Goal: Task Accomplishment & Management: Manage account settings

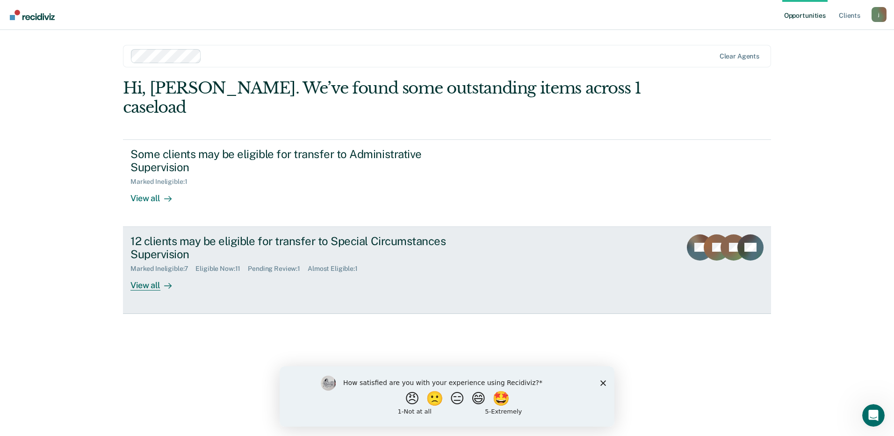
click at [153, 273] on div "View all" at bounding box center [156, 282] width 52 height 18
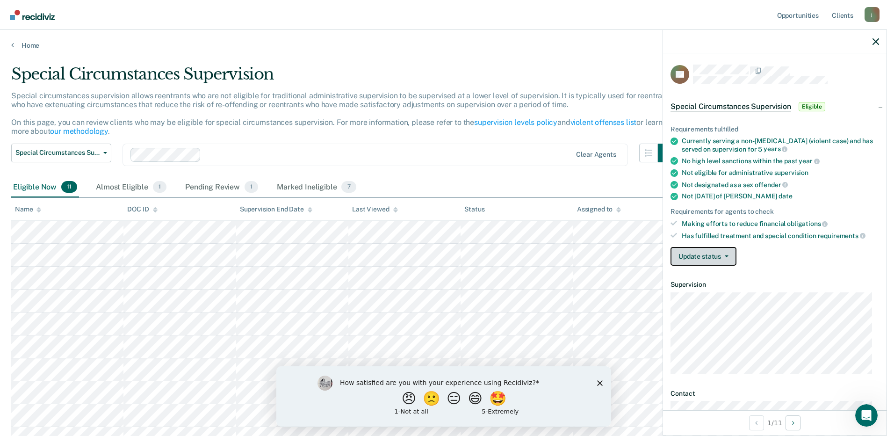
click at [716, 260] on button "Update status" at bounding box center [704, 256] width 66 height 19
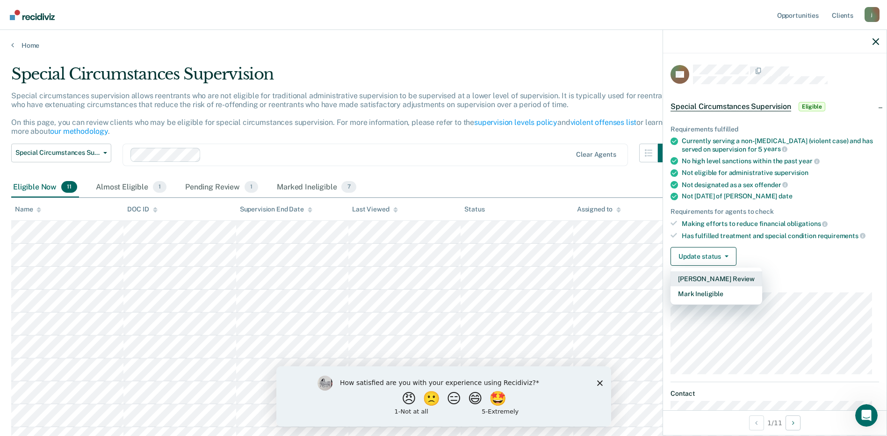
click at [729, 275] on button "Mark Pending Review" at bounding box center [717, 278] width 92 height 15
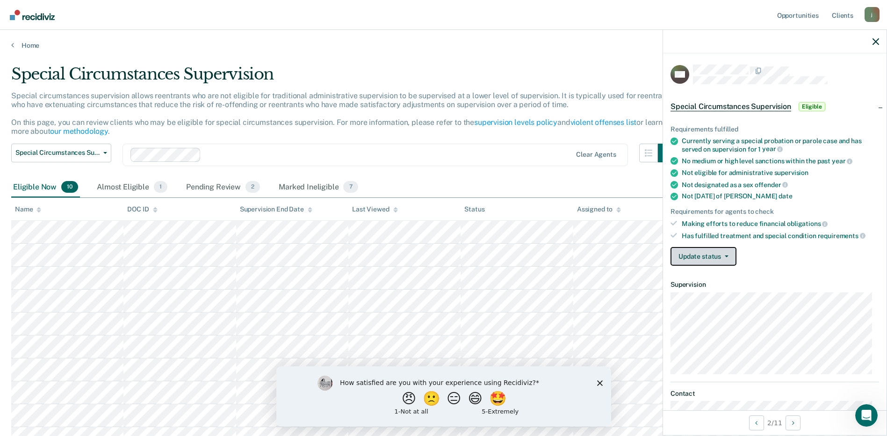
click at [722, 254] on button "Update status" at bounding box center [704, 256] width 66 height 19
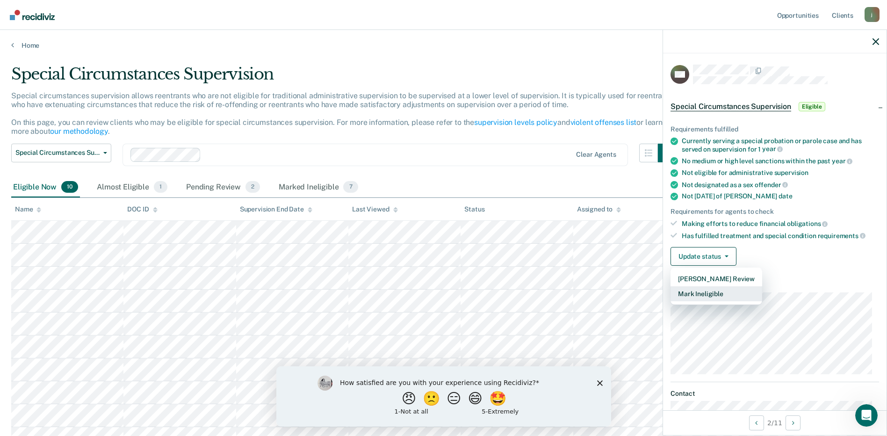
click at [732, 294] on button "Mark Ineligible" at bounding box center [717, 293] width 92 height 15
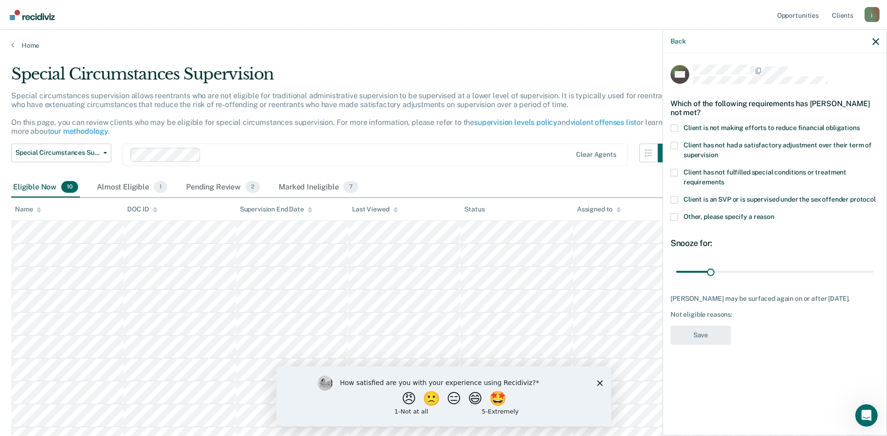
click at [687, 129] on span "Client is not making efforts to reduce financial obligations" at bounding box center [772, 127] width 176 height 7
click at [860, 124] on input "Client is not making efforts to reduce financial obligations" at bounding box center [860, 124] width 0 height 0
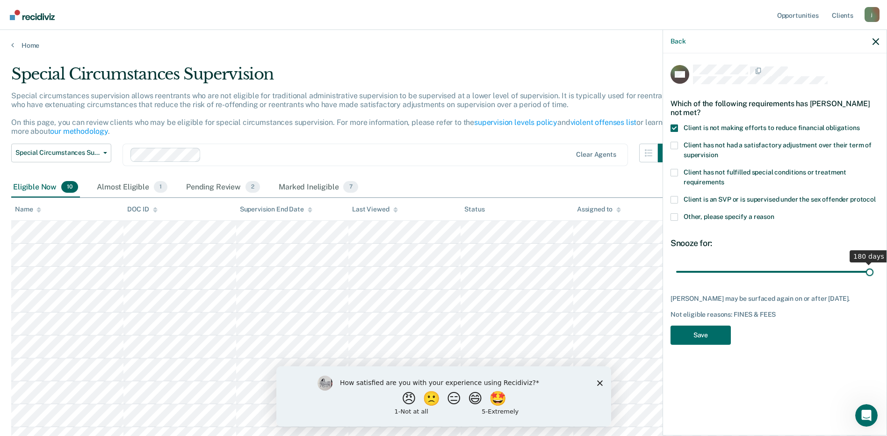
drag, startPoint x: 710, startPoint y: 274, endPoint x: 892, endPoint y: 268, distance: 182.5
type input "180"
click at [874, 268] on input "range" at bounding box center [774, 271] width 197 height 16
click at [690, 335] on button "Save" at bounding box center [701, 335] width 60 height 19
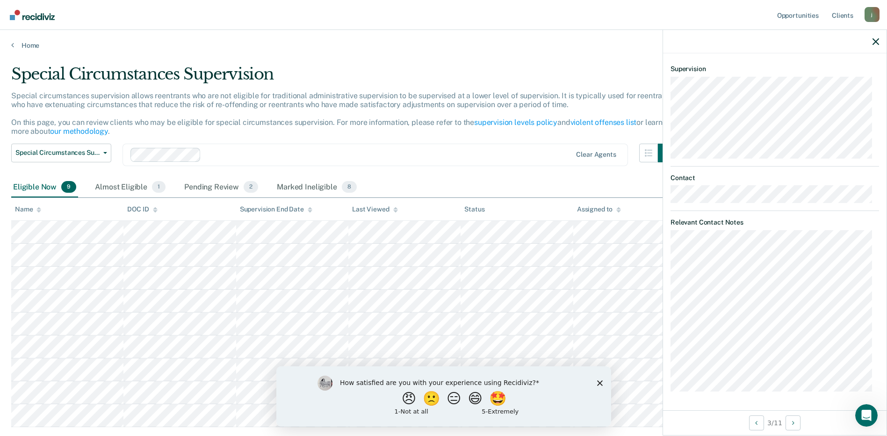
scroll to position [71, 0]
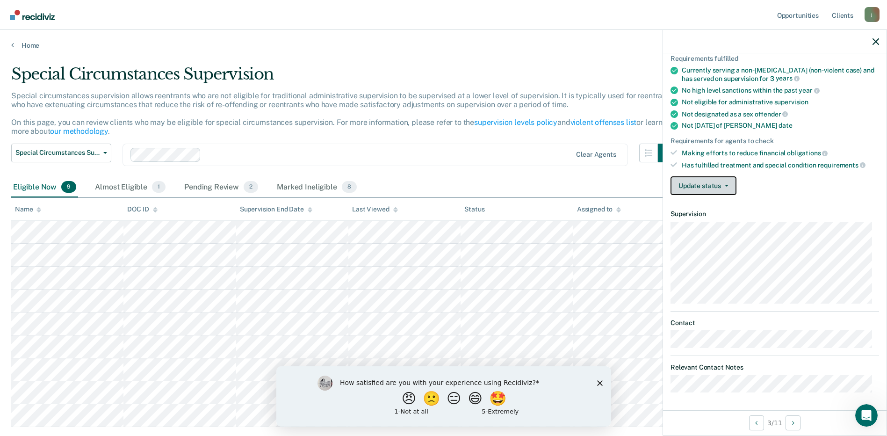
click at [712, 182] on button "Update status" at bounding box center [704, 185] width 66 height 19
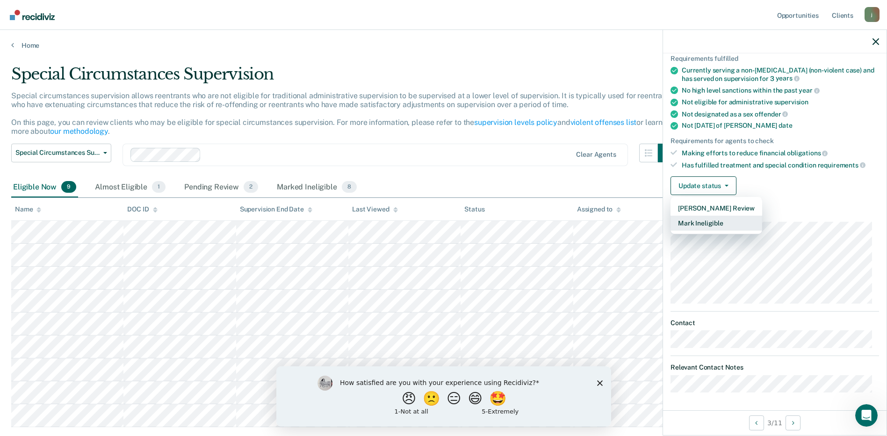
click at [717, 220] on button "Mark Ineligible" at bounding box center [717, 223] width 92 height 15
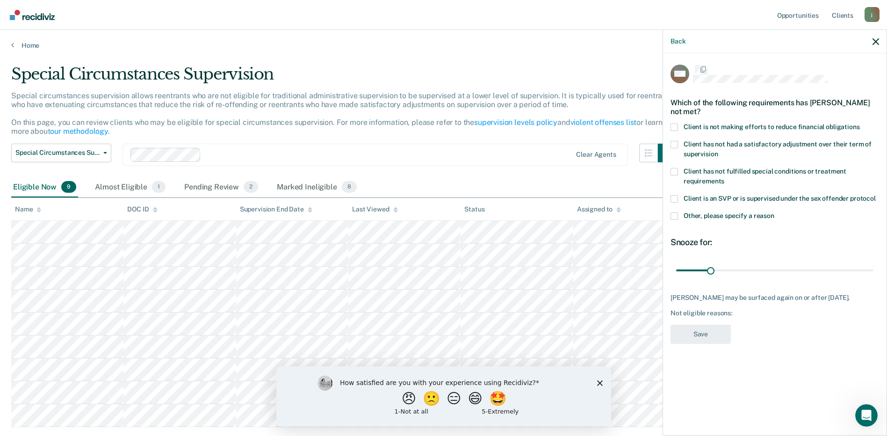
scroll to position [0, 0]
click at [677, 126] on span at bounding box center [674, 127] width 7 height 7
click at [860, 124] on input "Client is not making efforts to reduce financial obligations" at bounding box center [860, 124] width 0 height 0
click at [678, 142] on span at bounding box center [674, 145] width 7 height 7
click at [718, 152] on input "Client has not had a satisfactory adjustment over their term of supervision" at bounding box center [718, 152] width 0 height 0
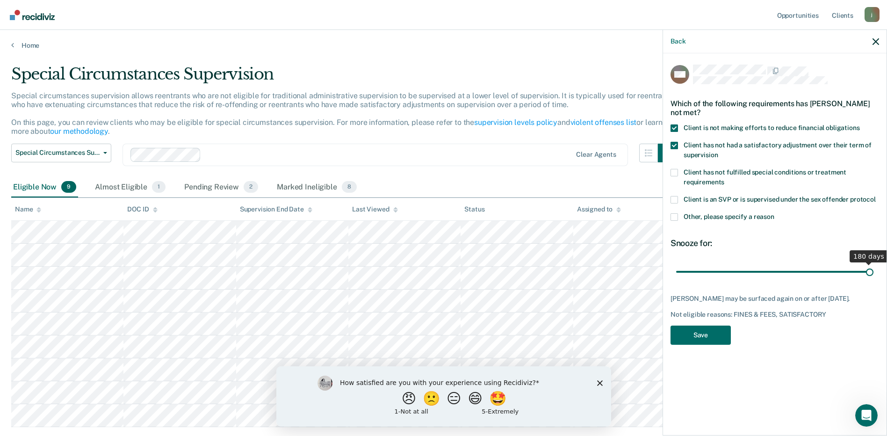
drag, startPoint x: 713, startPoint y: 273, endPoint x: 886, endPoint y: 268, distance: 172.6
type input "180"
click at [874, 268] on input "range" at bounding box center [774, 271] width 197 height 16
click at [689, 345] on button "Save" at bounding box center [701, 335] width 60 height 19
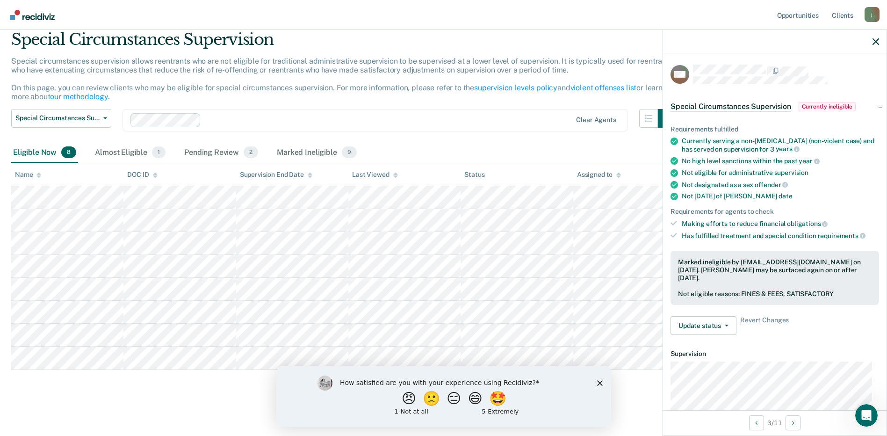
scroll to position [36, 0]
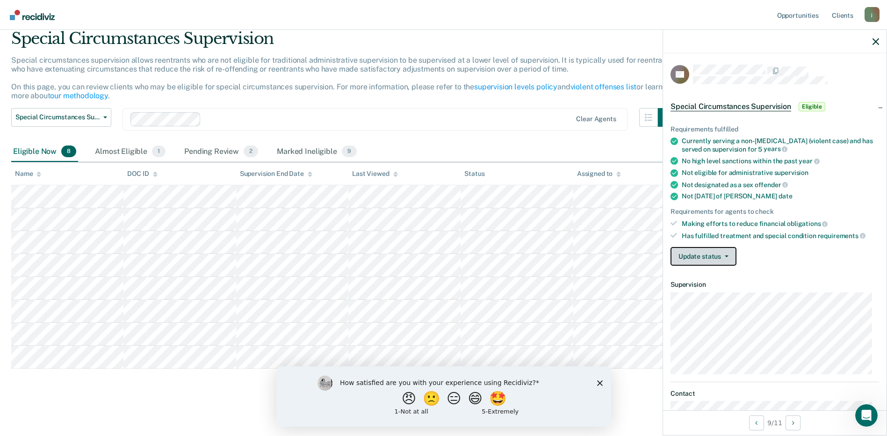
click at [726, 252] on button "Update status" at bounding box center [704, 256] width 66 height 19
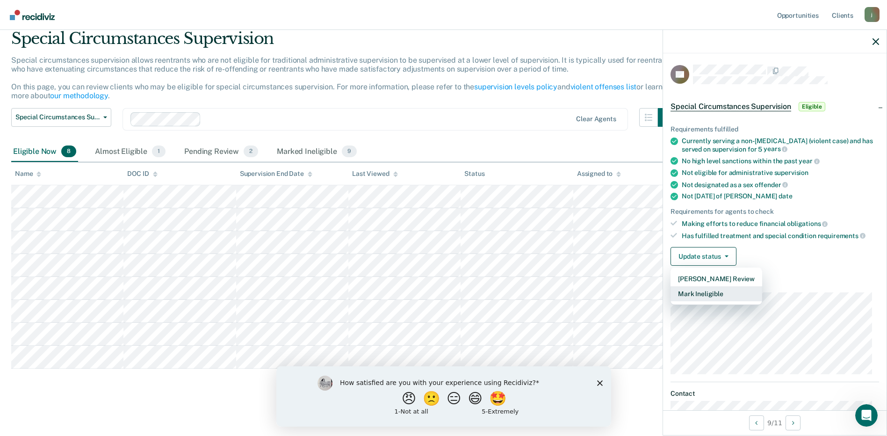
click at [726, 293] on button "Mark Ineligible" at bounding box center [717, 293] width 92 height 15
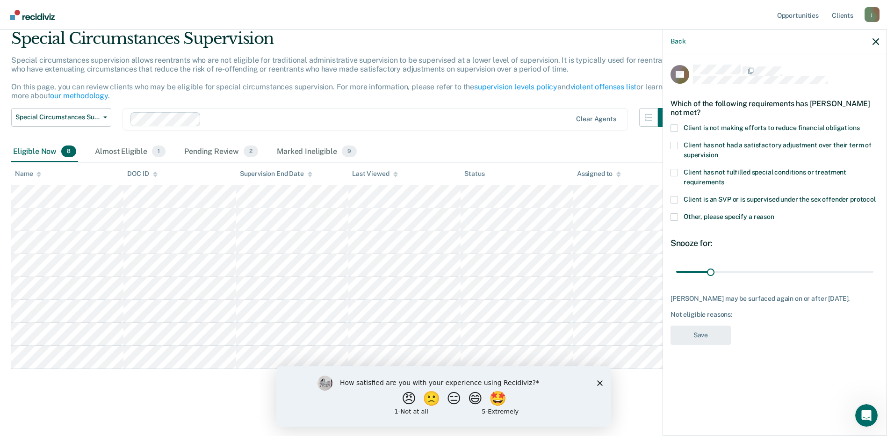
click at [674, 126] on span at bounding box center [674, 127] width 7 height 7
click at [860, 124] on input "Client is not making efforts to reduce financial obligations" at bounding box center [860, 124] width 0 height 0
click at [675, 146] on span at bounding box center [674, 145] width 7 height 7
click at [718, 152] on input "Client has not had a satisfactory adjustment over their term of supervision" at bounding box center [718, 152] width 0 height 0
click at [678, 215] on label "Other, please specify a reason" at bounding box center [775, 218] width 209 height 10
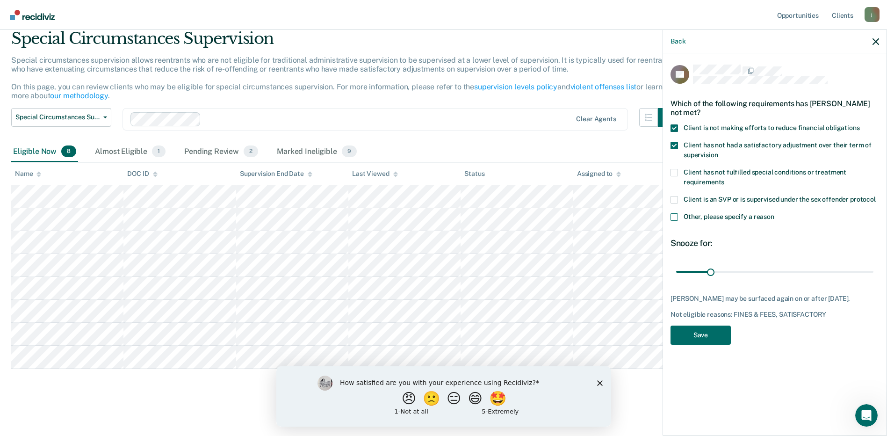
click at [775, 213] on input "Other, please specify a reason" at bounding box center [775, 213] width 0 height 0
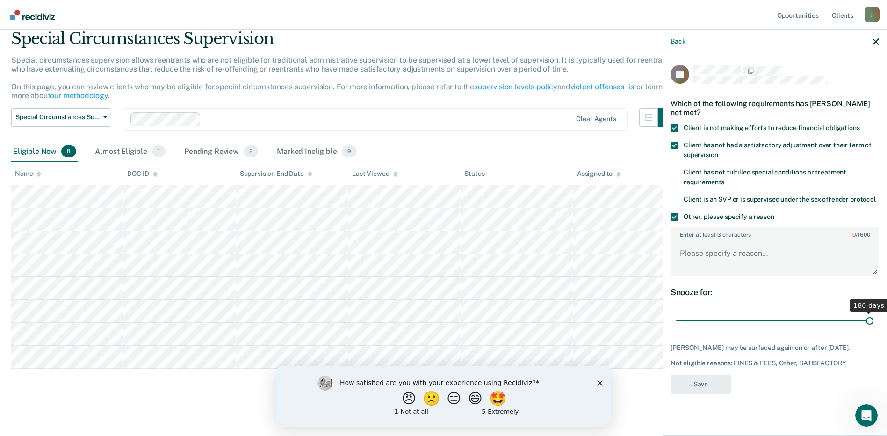
drag, startPoint x: 708, startPoint y: 325, endPoint x: 875, endPoint y: 299, distance: 169.0
type input "180"
click at [874, 312] on input "range" at bounding box center [774, 320] width 197 height 16
click at [740, 254] on textarea "Enter at least 3 characters 0 / 1600" at bounding box center [775, 257] width 207 height 35
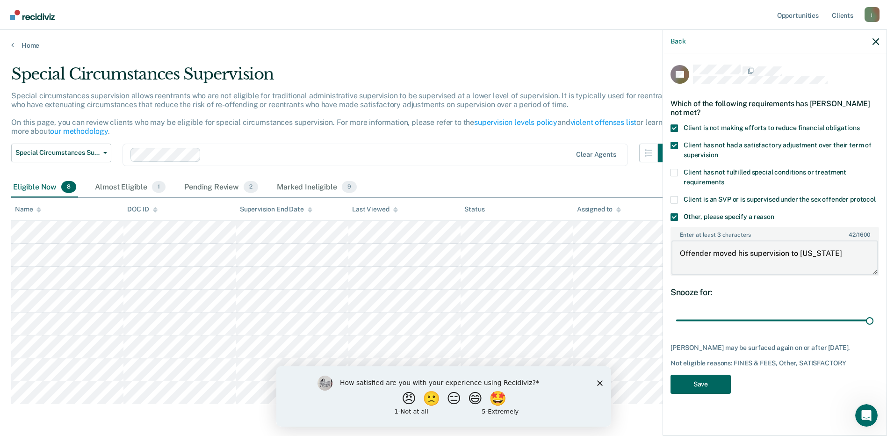
type textarea "Offender moved his supervision to maryland"
click at [715, 390] on button "Save" at bounding box center [701, 384] width 60 height 19
